Goal: Information Seeking & Learning: Learn about a topic

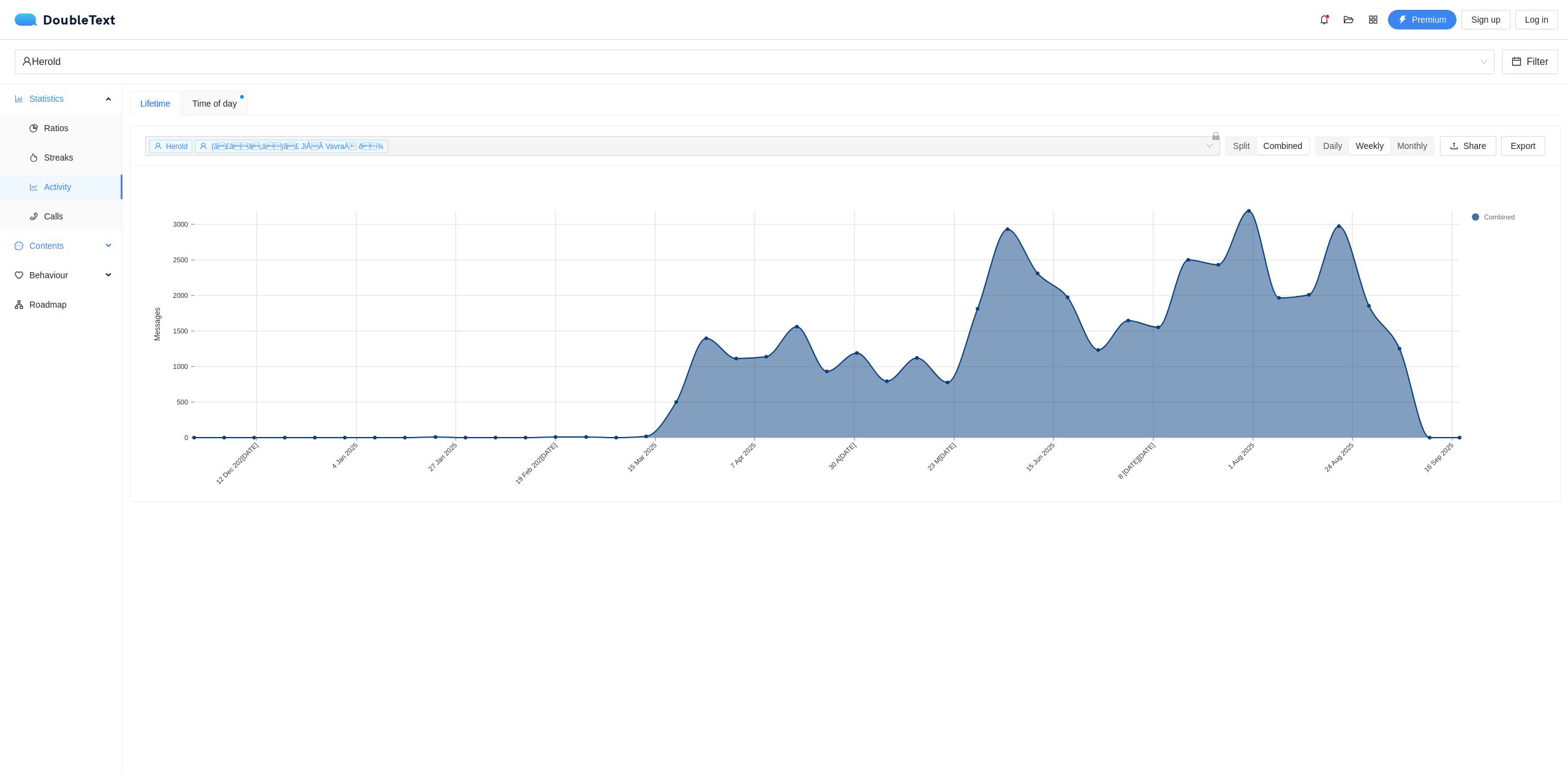
click at [40, 251] on span "Contents" at bounding box center [66, 246] width 73 height 24
click at [48, 270] on span "Word Cloud" at bounding box center [79, 275] width 69 height 24
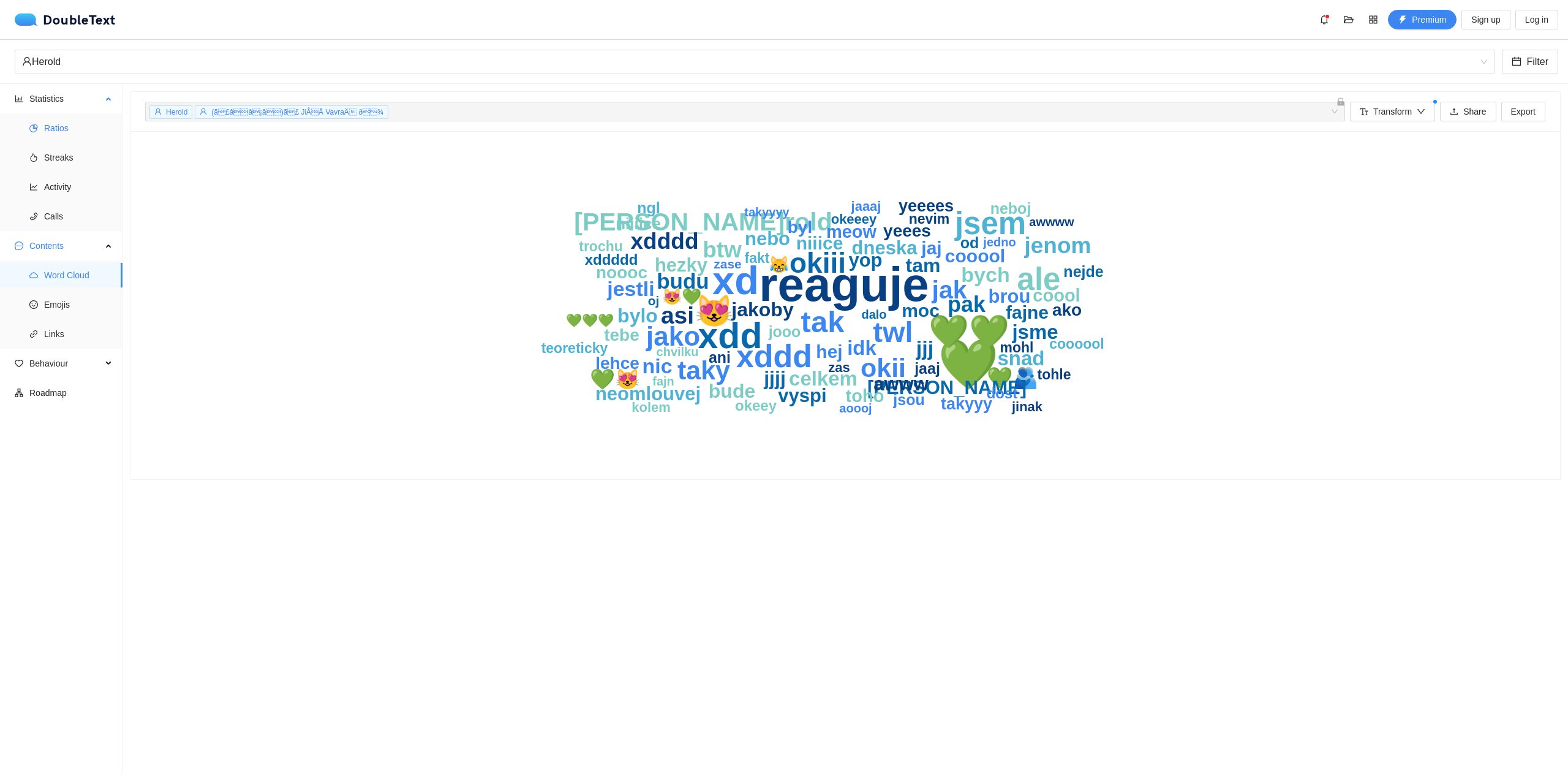
click at [60, 131] on span "Ratios" at bounding box center [79, 128] width 69 height 24
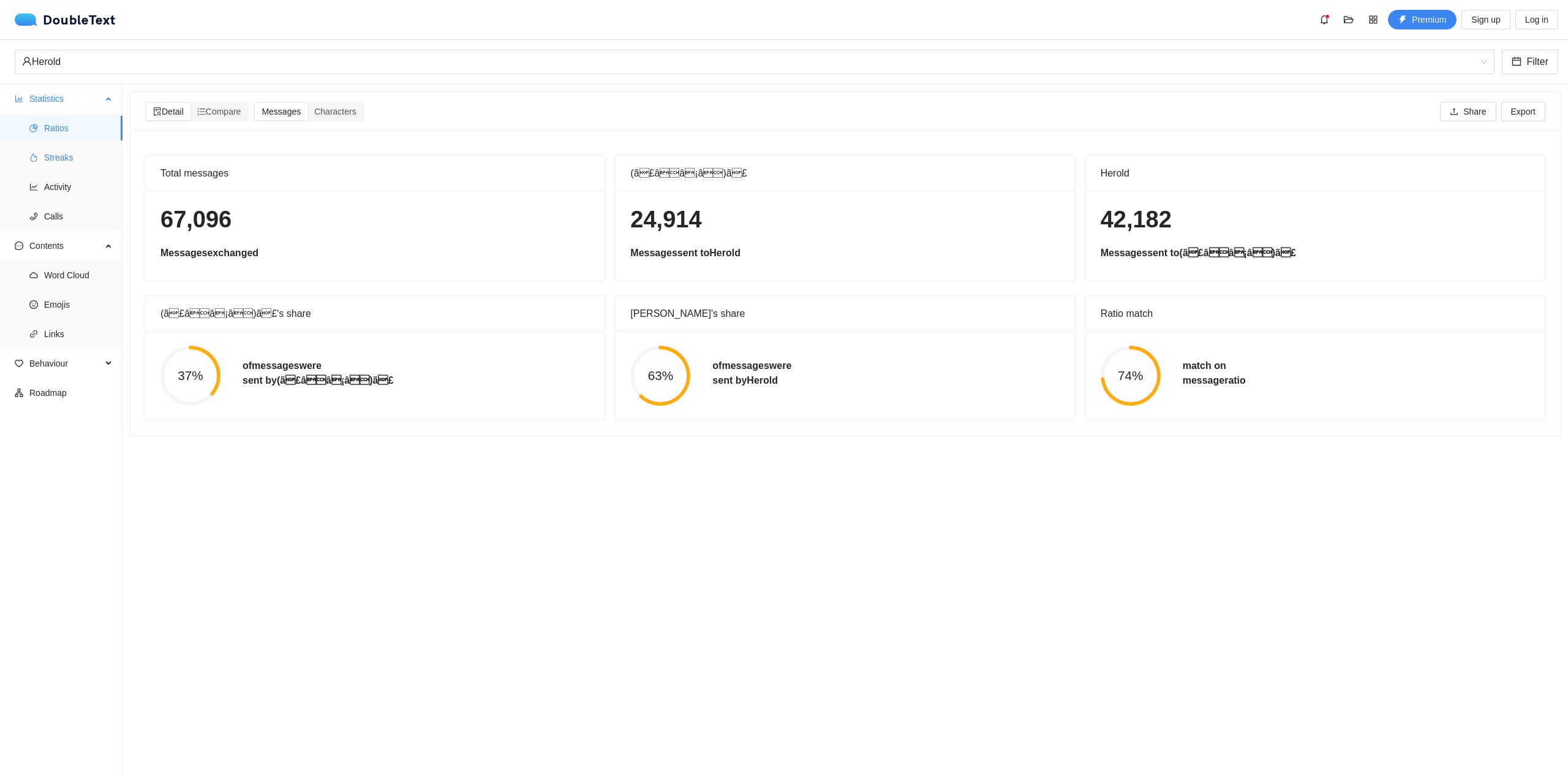
click at [74, 154] on span "Streaks" at bounding box center [79, 157] width 69 height 24
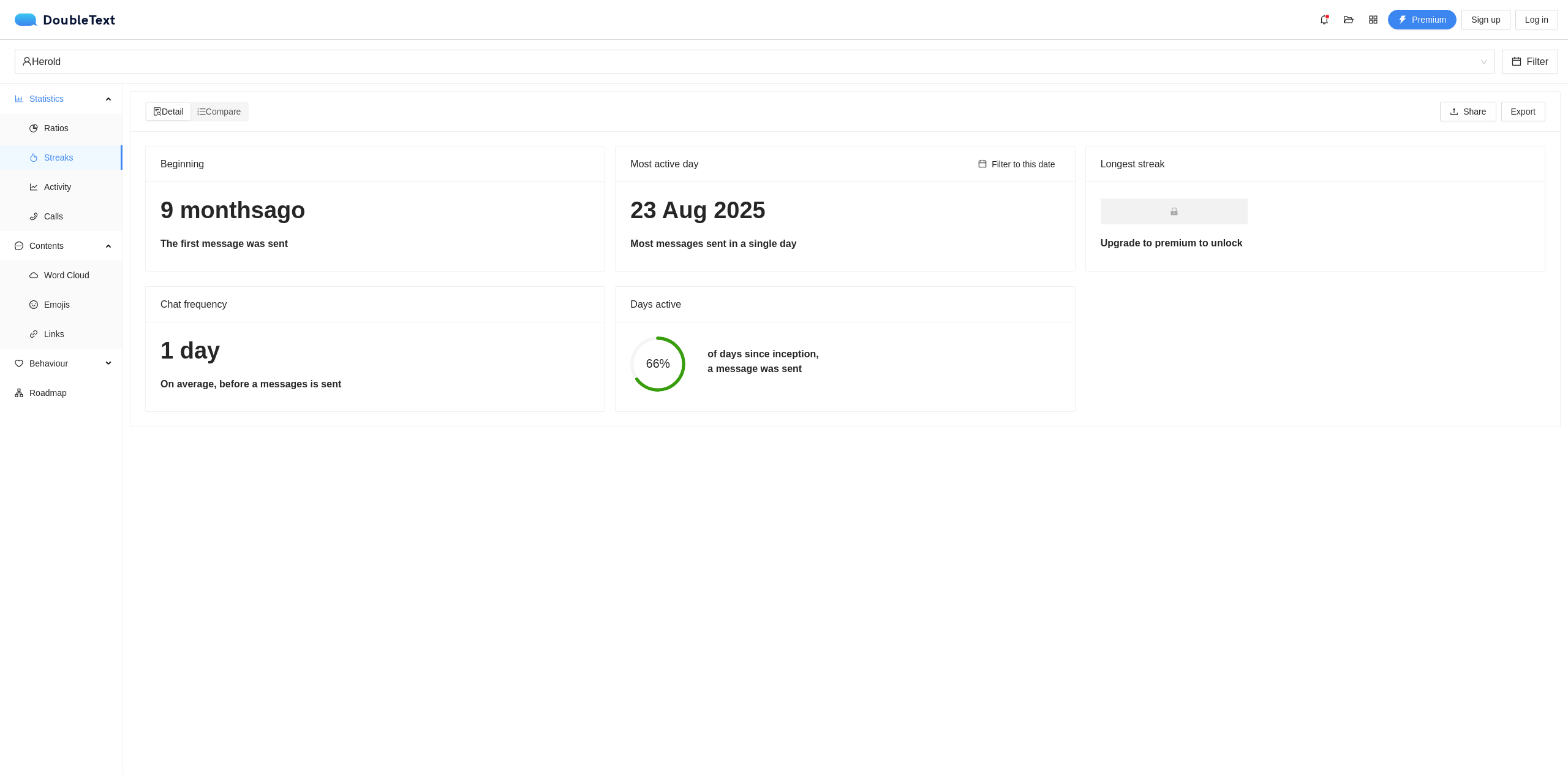
click at [653, 219] on h1 "23 Aug 2025" at bounding box center [844, 211] width 429 height 29
click at [1028, 172] on div "Filter to this date" at bounding box center [1017, 164] width 87 height 34
click at [1021, 170] on span "Filter to this date" at bounding box center [1023, 164] width 63 height 14
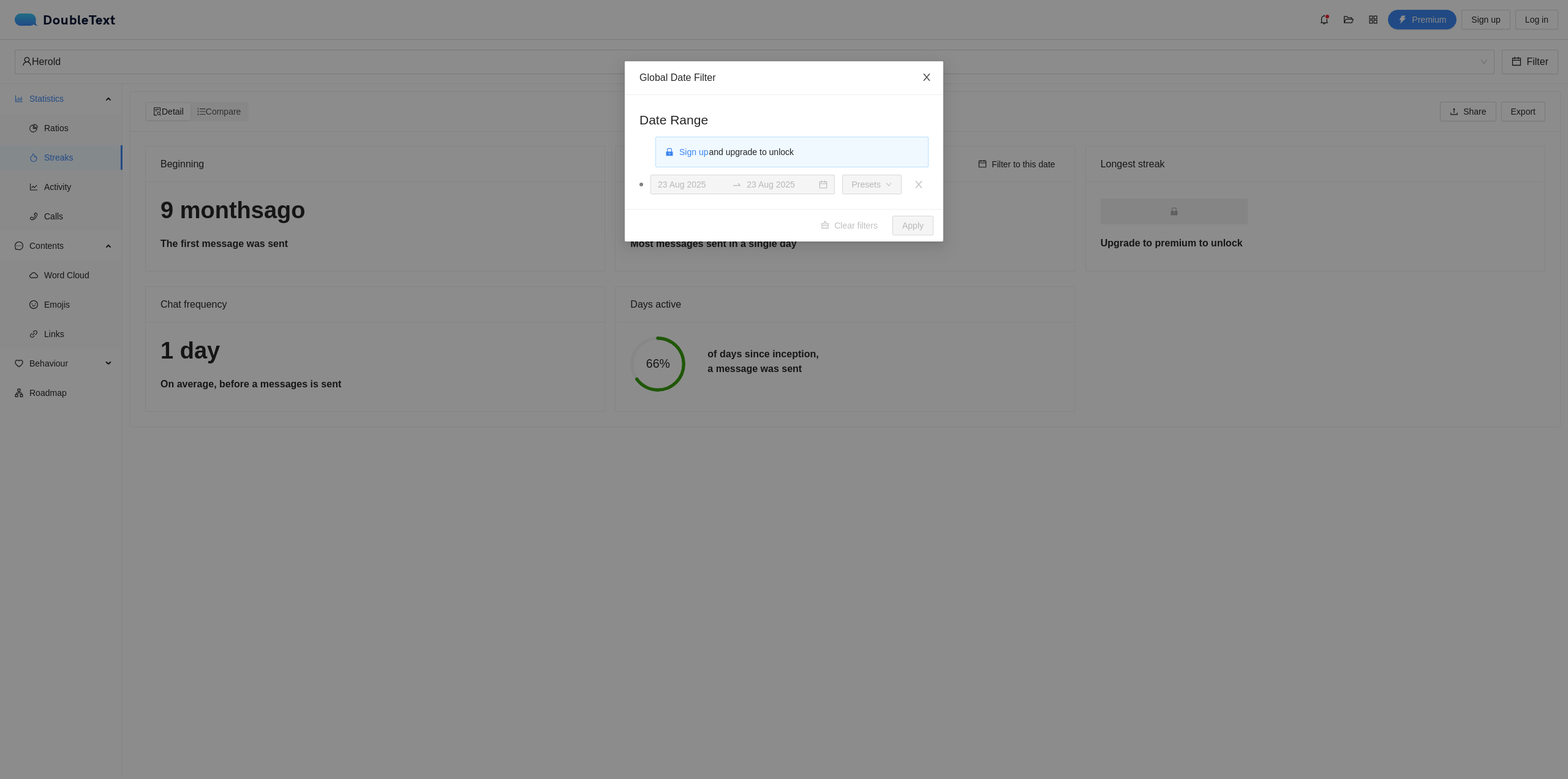
click at [933, 80] on span "Close" at bounding box center [926, 77] width 33 height 33
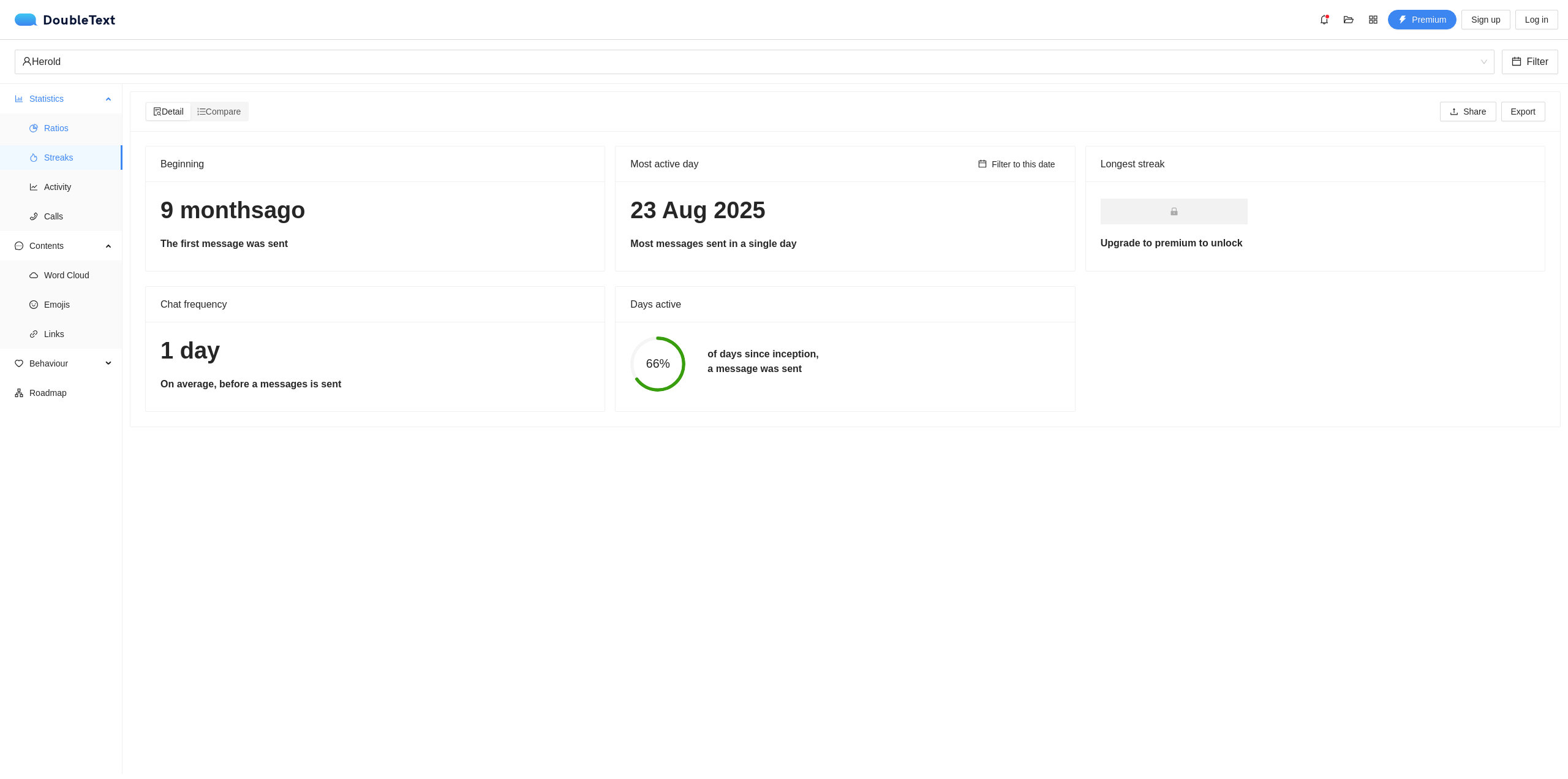
click at [81, 128] on span "Ratios" at bounding box center [79, 128] width 69 height 24
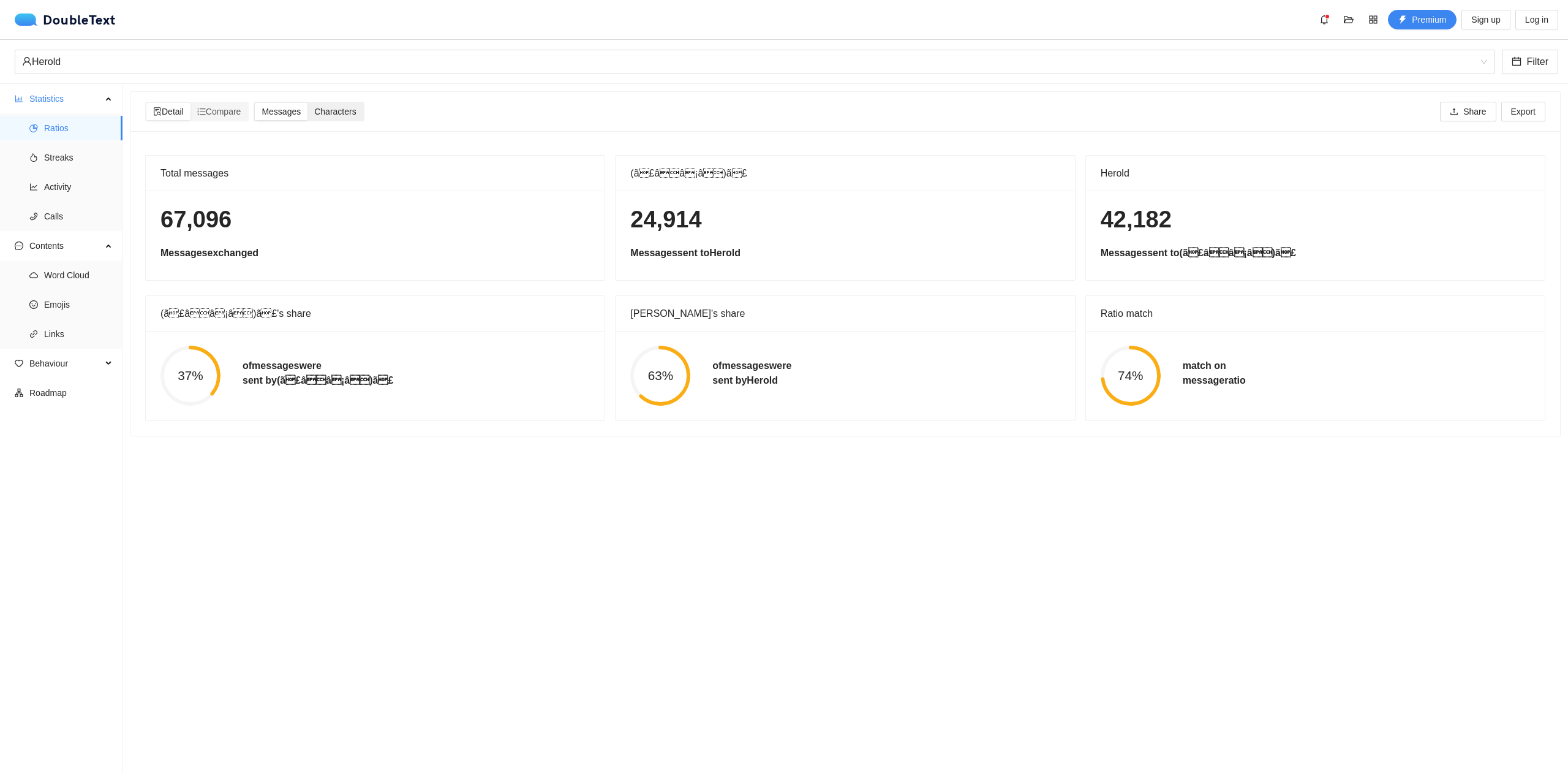
click at [326, 112] on span "Characters" at bounding box center [335, 112] width 42 height 10
click at [308, 103] on input "Characters" at bounding box center [308, 103] width 0 height 0
drag, startPoint x: 276, startPoint y: 230, endPoint x: 156, endPoint y: 214, distance: 121.1
click at [156, 214] on div "454,565 Characters exchanged" at bounding box center [375, 234] width 459 height 89
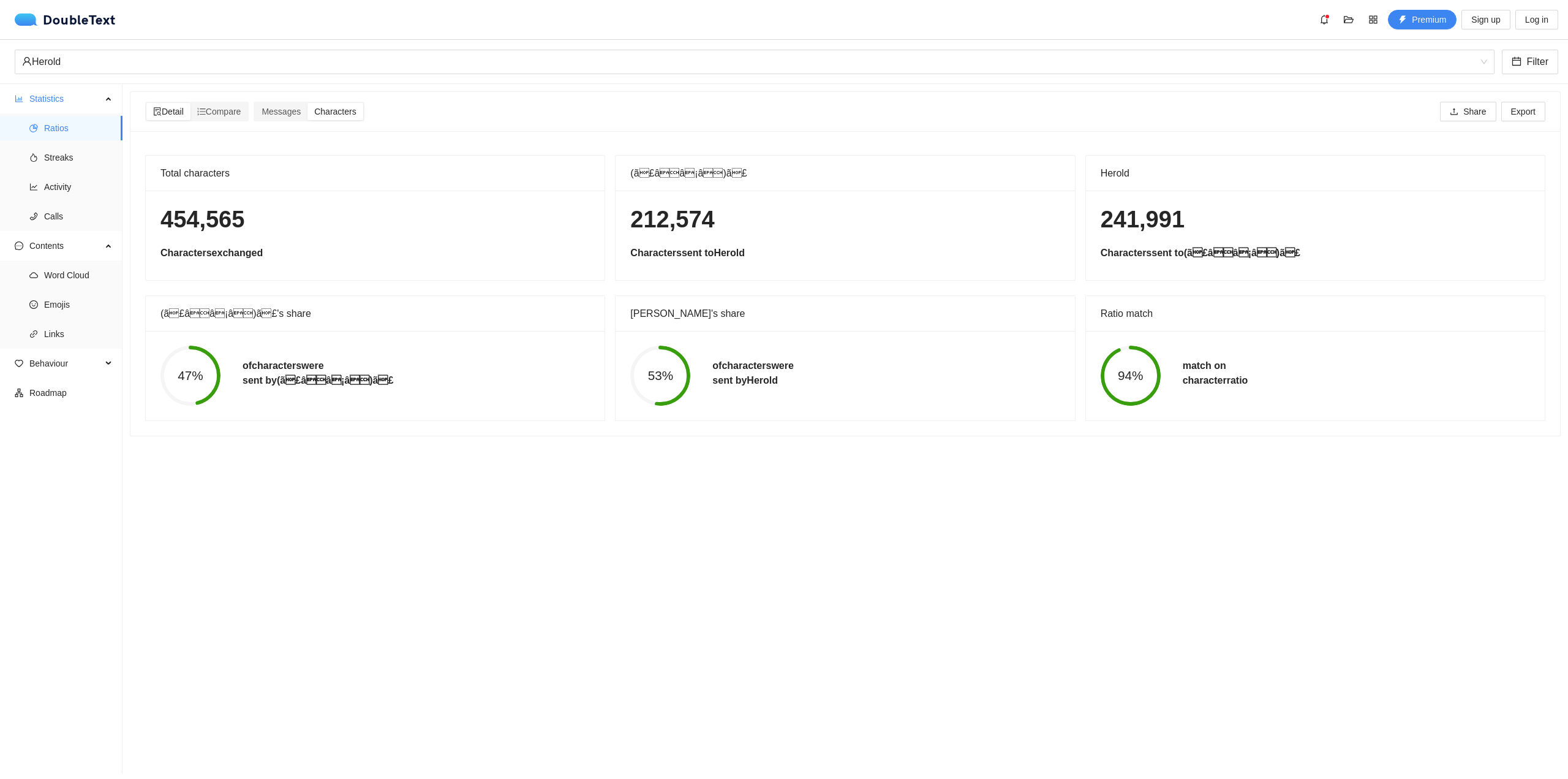
click at [188, 228] on h1 "454,565" at bounding box center [375, 220] width 429 height 29
click at [225, 115] on span "Compare" at bounding box center [219, 112] width 44 height 10
click at [190, 103] on input "Compare" at bounding box center [190, 103] width 0 height 0
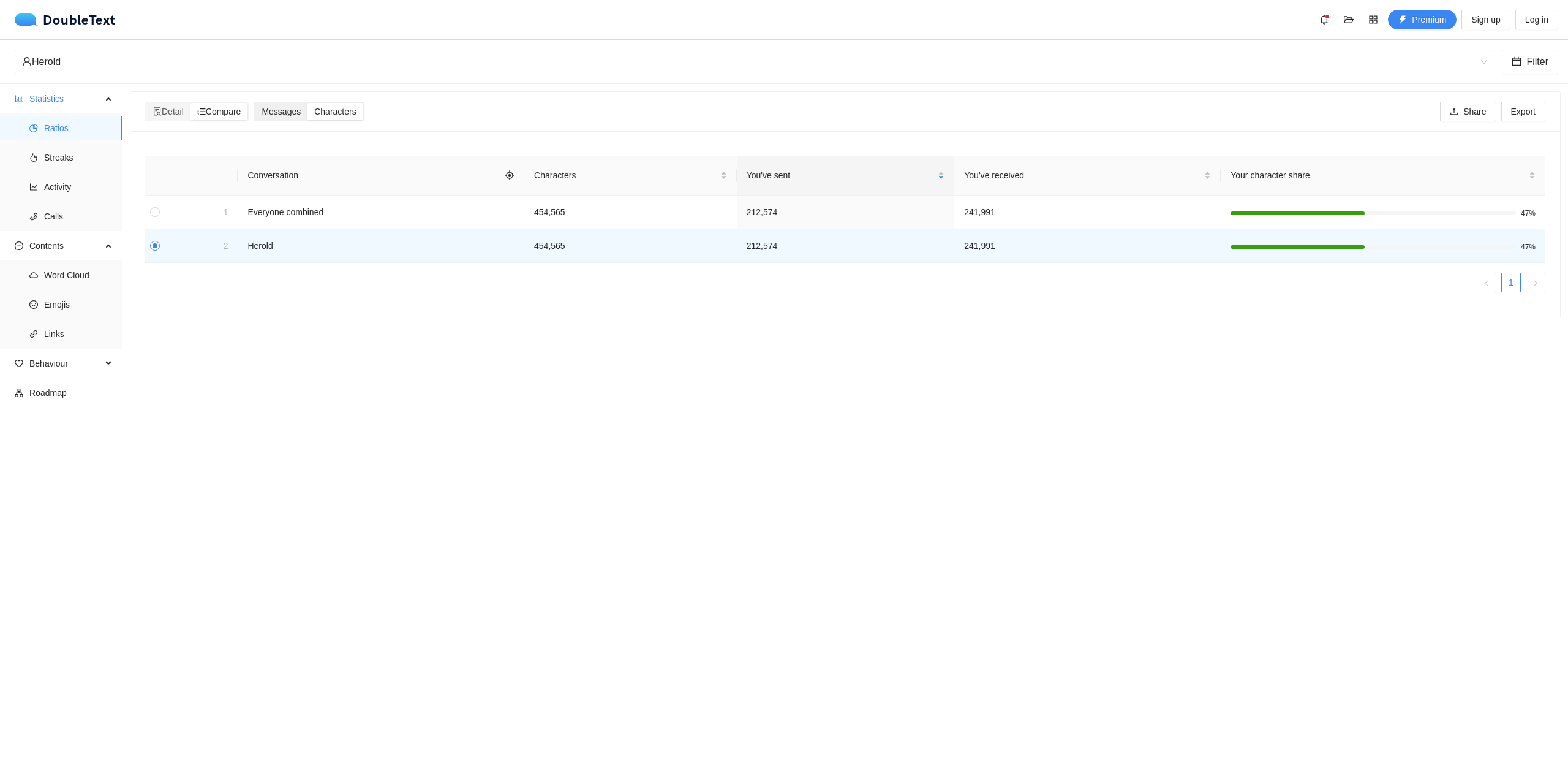
click at [292, 115] on span "Messages" at bounding box center [281, 112] width 39 height 10
click at [255, 103] on input "Messages" at bounding box center [255, 103] width 0 height 0
click at [169, 114] on span "Detail" at bounding box center [169, 112] width 31 height 10
click at [147, 103] on input "Detail" at bounding box center [147, 103] width 0 height 0
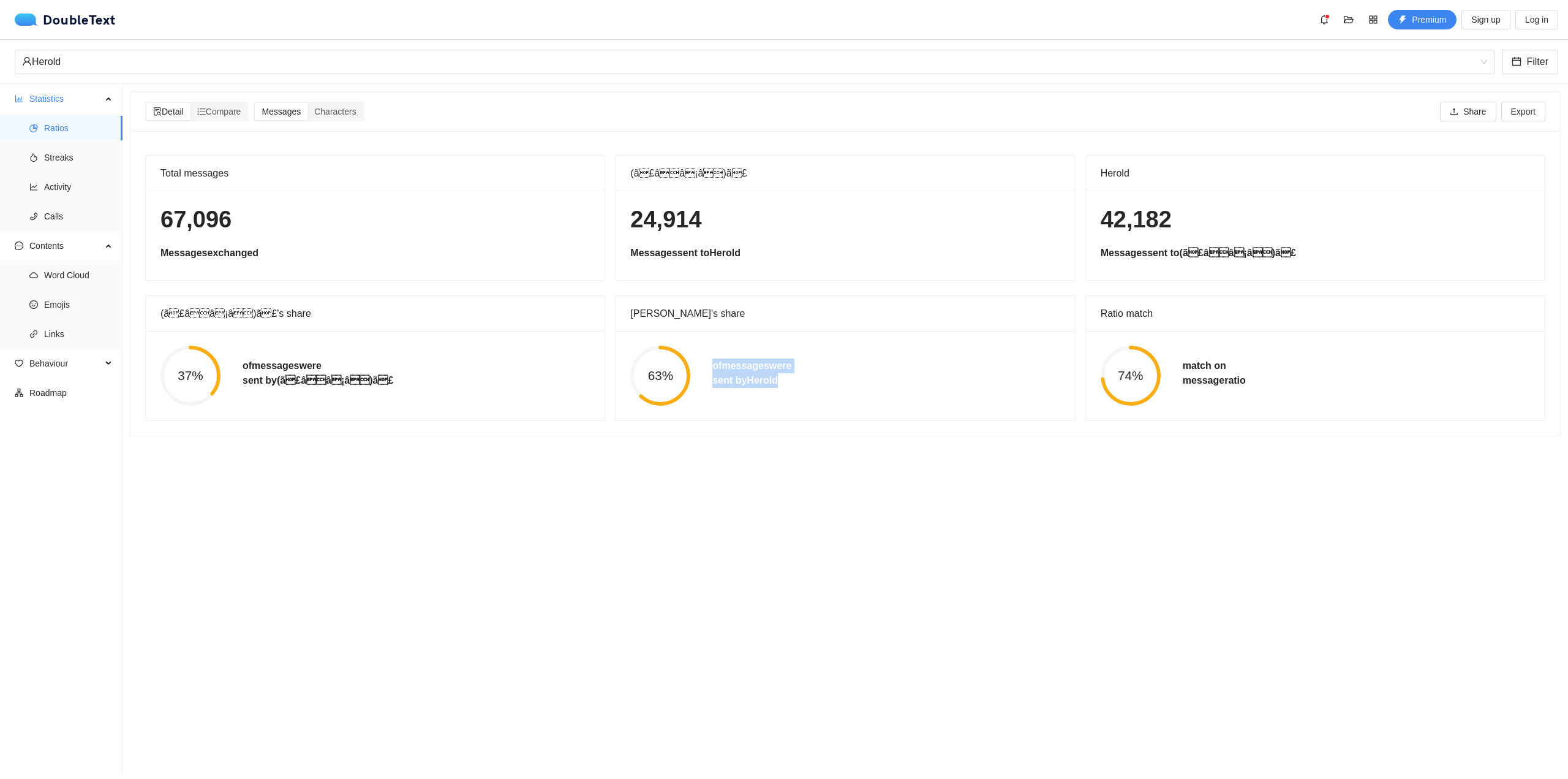
drag, startPoint x: 751, startPoint y: 377, endPoint x: 700, endPoint y: 363, distance: 52.9
click at [702, 363] on div "of messages[PERSON_NAME] sent by [PERSON_NAME]" at bounding box center [752, 375] width 101 height 34
click at [789, 353] on div "63% of messages were sent [PERSON_NAME]" at bounding box center [844, 375] width 451 height 60
drag, startPoint x: 769, startPoint y: 371, endPoint x: 700, endPoint y: 352, distance: 71.6
click at [700, 352] on div "63% of messages were sent [PERSON_NAME]" at bounding box center [844, 375] width 451 height 60
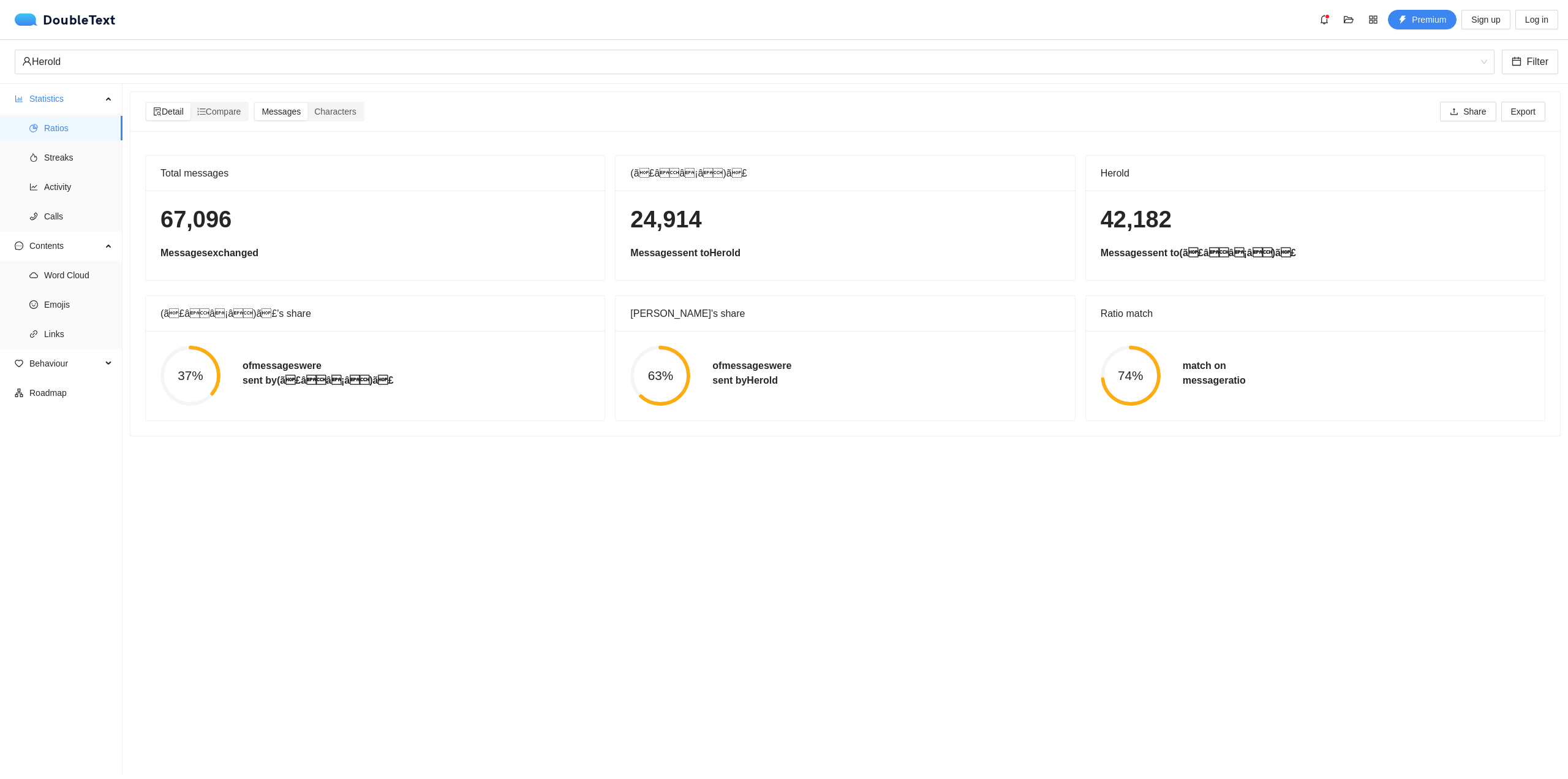
click at [757, 326] on div "[PERSON_NAME]'s share" at bounding box center [844, 313] width 429 height 35
click at [769, 339] on div "63% of messages were sent [PERSON_NAME]" at bounding box center [844, 375] width 459 height 89
click at [1150, 363] on circle at bounding box center [1131, 376] width 56 height 57
click at [62, 299] on span "Emojis" at bounding box center [79, 305] width 69 height 24
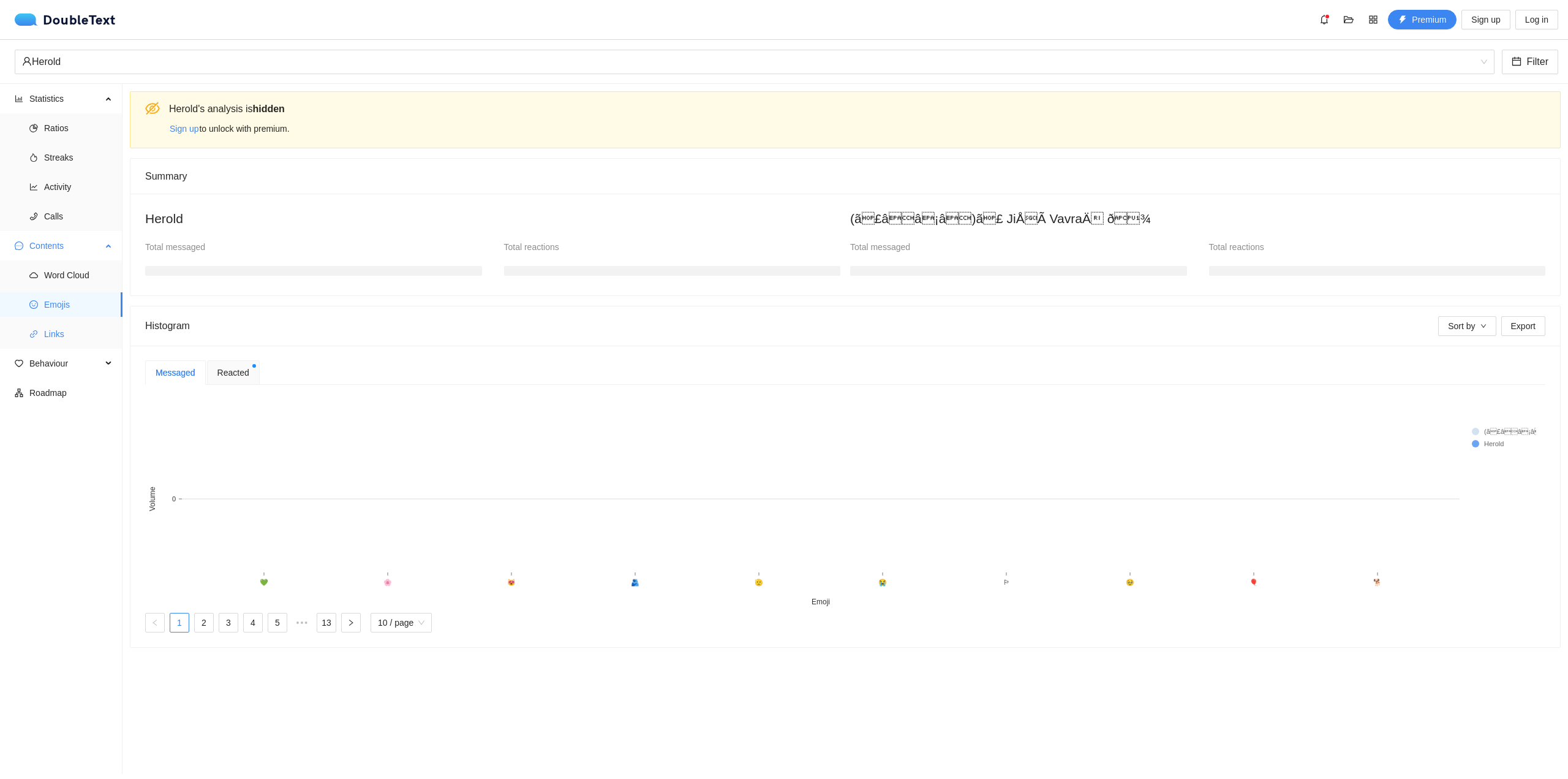
click at [52, 328] on span "Links" at bounding box center [79, 334] width 69 height 24
click at [52, 302] on span "Emojis" at bounding box center [79, 305] width 69 height 24
click at [221, 380] on span "Reacted" at bounding box center [234, 373] width 32 height 14
click at [174, 380] on div "Messaged" at bounding box center [176, 373] width 40 height 14
click at [263, 587] on text "💚" at bounding box center [263, 581] width 8 height 8
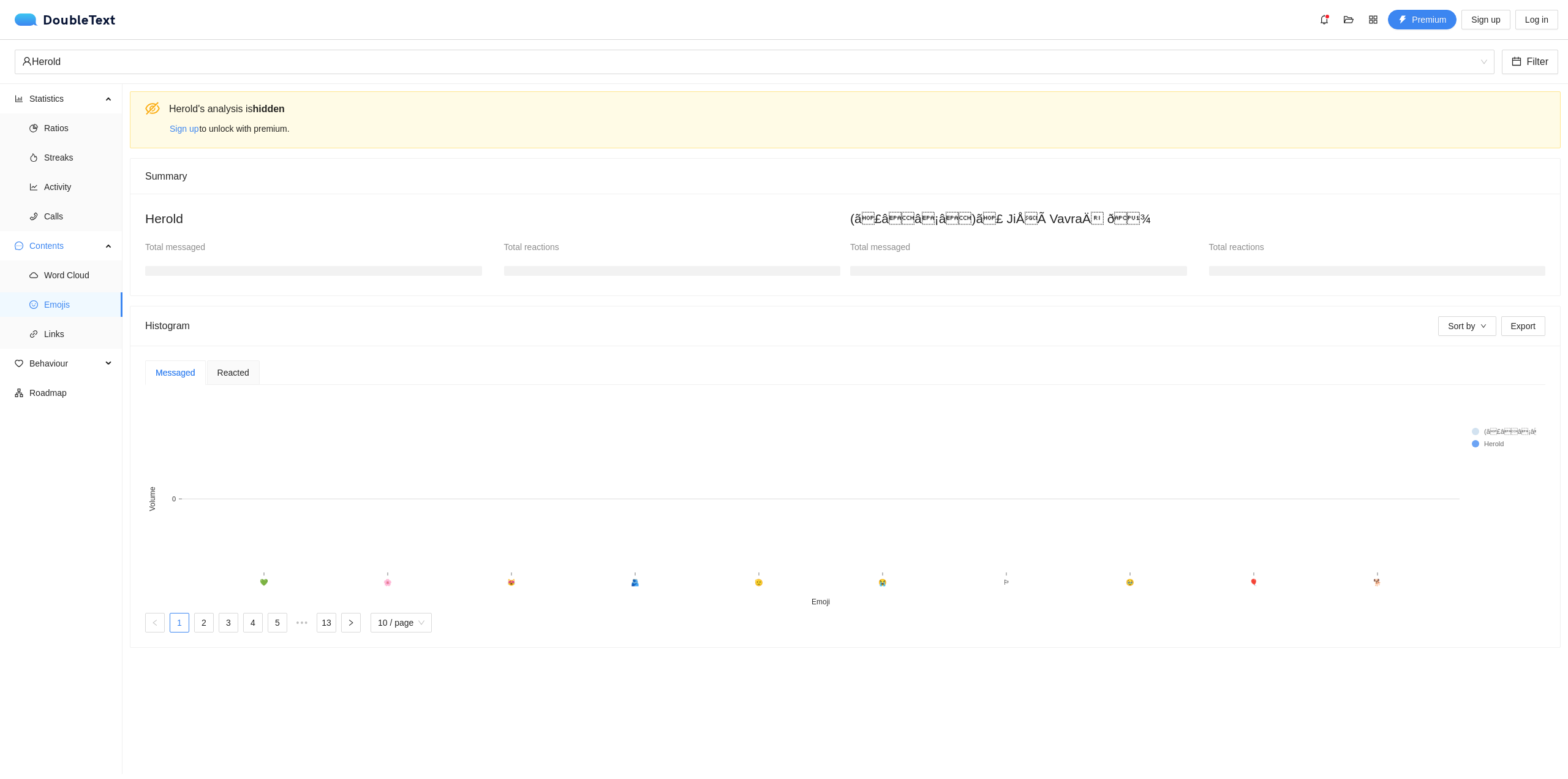
drag, startPoint x: 275, startPoint y: 600, endPoint x: 257, endPoint y: 597, distance: 18.2
click at [257, 597] on icon "💚 🌸 😻 🫂 🫡 😭 🏳 🥹 🎈 🐕 Emoji 0 Volume (ã£ââ¡â)ã£ JiÅÃ­ VavraÄ ð[PERSON_N…" at bounding box center [840, 502] width 1391 height 215
drag, startPoint x: 257, startPoint y: 597, endPoint x: 286, endPoint y: 598, distance: 29.0
click at [286, 598] on icon "💚 🌸 😻 🫂 🫡 😭 🏳 🥹 🎈 🐕 Emoji 0 Volume (ã£ââ¡â)ã£ JiÅÃ­ VavraÄ ð[PERSON_N…" at bounding box center [840, 502] width 1391 height 215
click at [286, 598] on rect at bounding box center [840, 502] width 1391 height 215
